Goal: Task Accomplishment & Management: Use online tool/utility

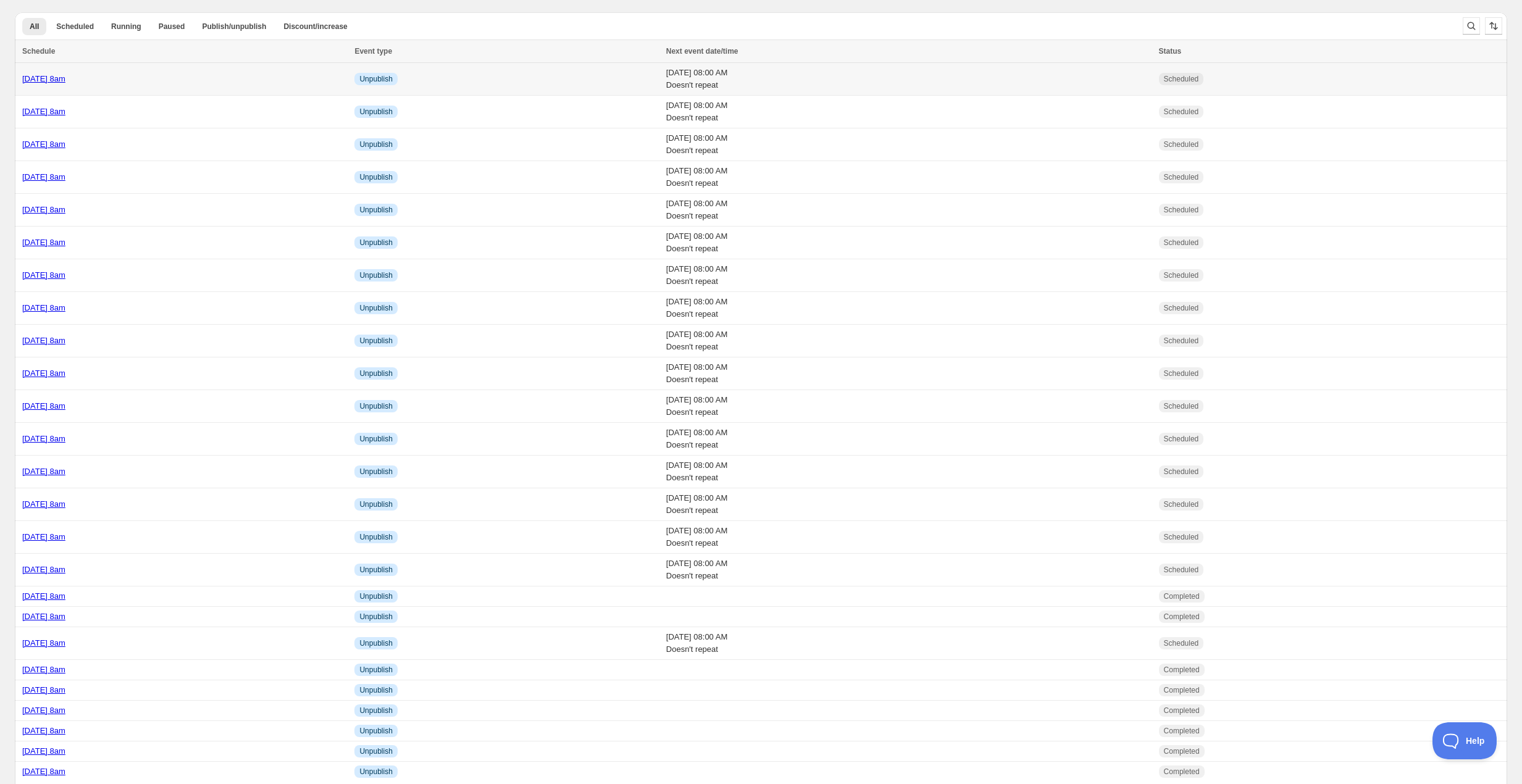
click at [183, 80] on div "[DATE] 8am" at bounding box center [184, 78] width 325 height 12
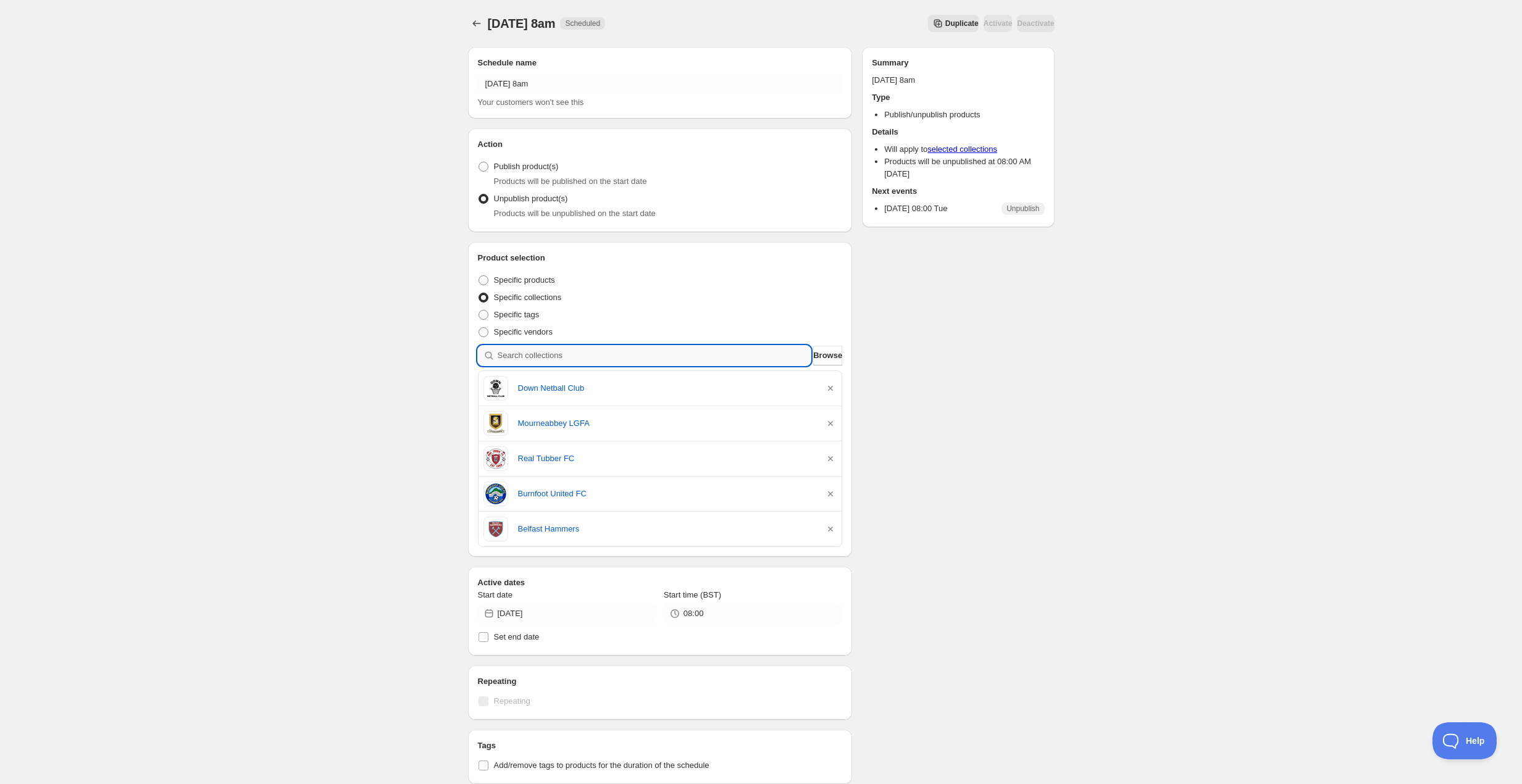
click at [574, 354] on input "search" at bounding box center [654, 355] width 313 height 20
type input "s"
